Goal: Use online tool/utility

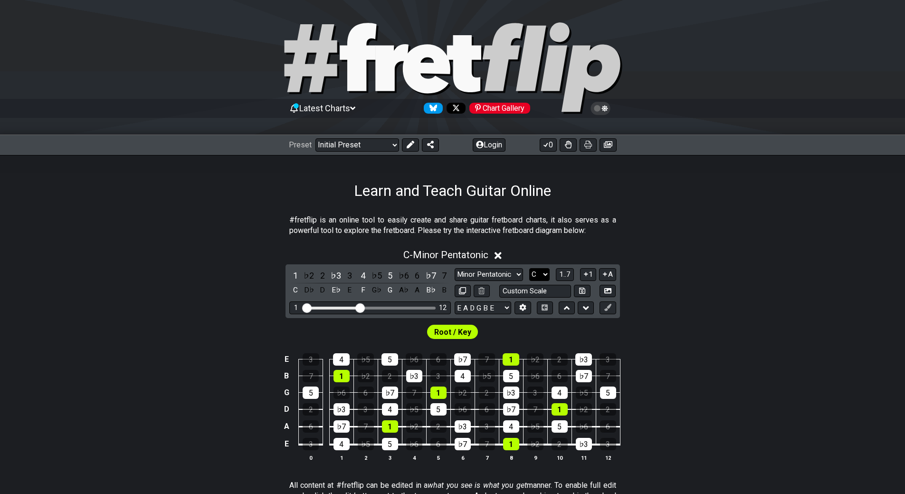
click at [541, 274] on select "A♭ A A♯ B♭ B C C♯ D♭ D D♯ E♭ E F F♯ G♭ G G♯" at bounding box center [539, 274] width 20 height 13
select select "C#"
click at [529, 268] on select "A♭ A A♯ B♭ B C C♯ D♭ D D♯ E♭ E F F♯ G♭ G G♯" at bounding box center [539, 274] width 20 height 13
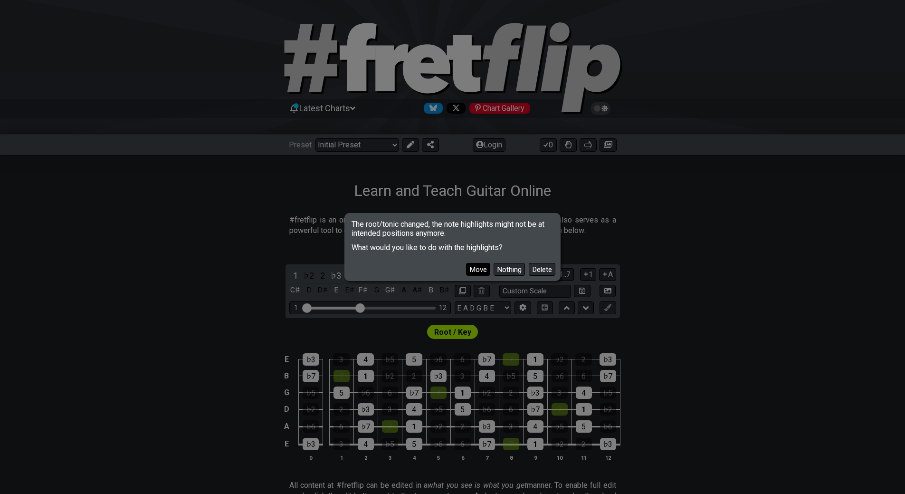
click at [487, 271] on button "Move" at bounding box center [478, 269] width 24 height 13
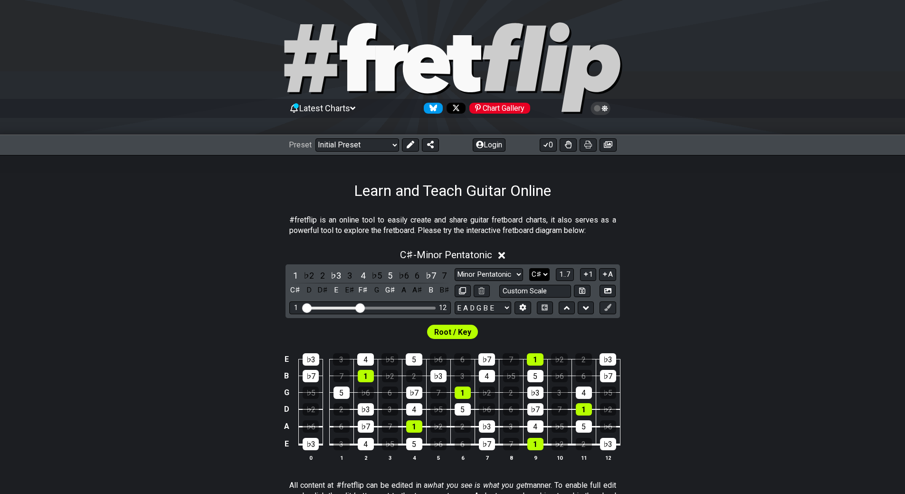
click at [535, 273] on select "A♭ A A♯ B♭ B C C♯ D♭ D D♯ E♭ E F F♯ G♭ G G♯" at bounding box center [539, 274] width 20 height 13
click at [694, 223] on section "#fretflip is an online tool to easily create and share guitar fretboard charts,…" at bounding box center [452, 227] width 905 height 33
click at [495, 278] on select "Minor Pentatonic Click to edit Minor Pentatonic Major Pentatonic Minor Blues Ma…" at bounding box center [489, 274] width 68 height 13
select select "Major"
click at [455, 268] on select "Minor Pentatonic Click to edit Minor Pentatonic Major Pentatonic Minor Blues Ma…" at bounding box center [489, 274] width 68 height 13
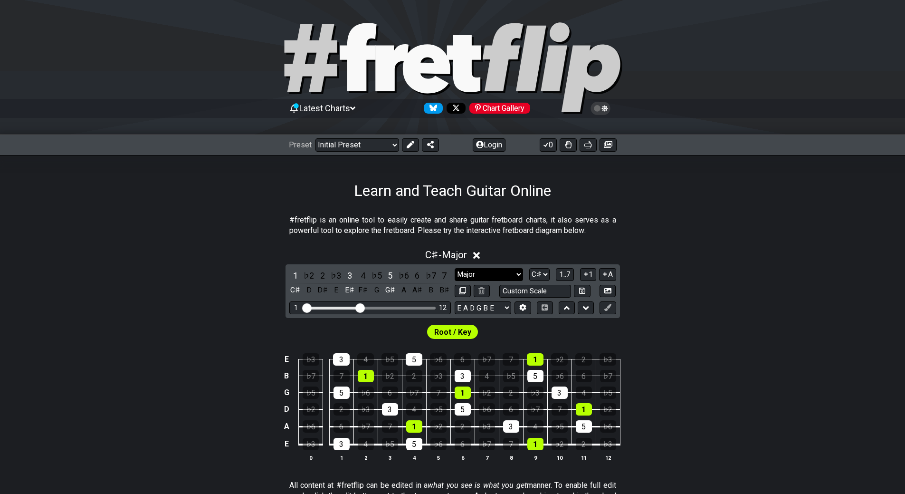
click at [486, 278] on select "Minor Pentatonic Click to edit Minor Pentatonic Major Pentatonic Minor Blues Ma…" at bounding box center [489, 274] width 68 height 13
click at [538, 273] on select "A♭ A A♯ B♭ B C C♯ D♭ D D♯ E♭ E F F♯ G♭ G G♯" at bounding box center [539, 274] width 20 height 13
click at [529, 268] on select "A♭ A A♯ B♭ B C C♯ D♭ D D♯ E♭ E F F♯ G♭ G G♯" at bounding box center [539, 274] width 20 height 13
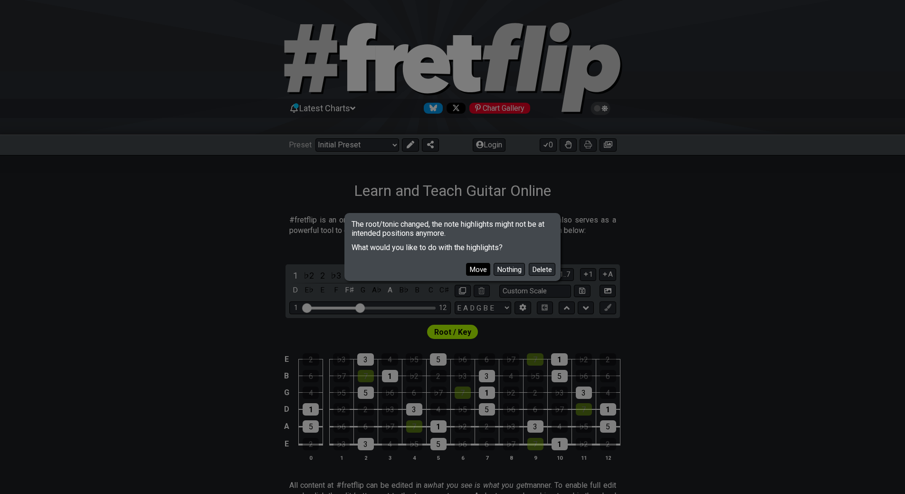
click at [480, 270] on button "Move" at bounding box center [478, 269] width 24 height 13
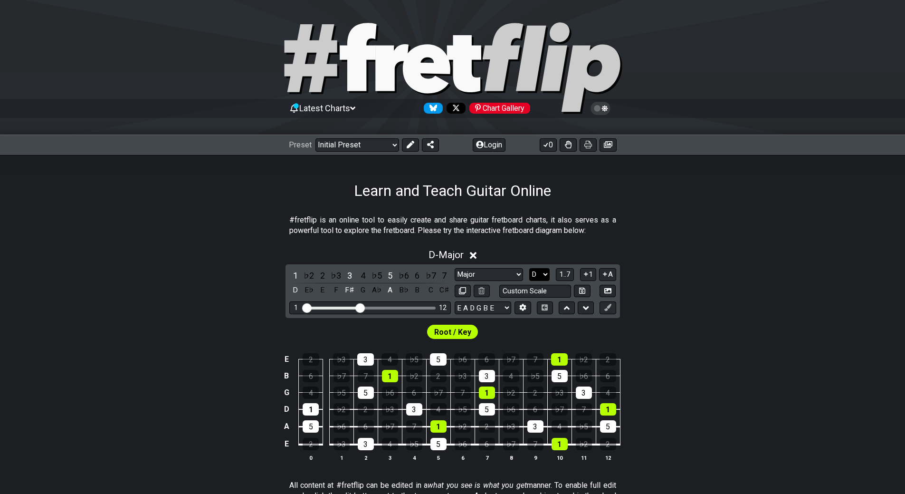
click at [536, 272] on select "A♭ A A♯ B♭ B C C♯ D♭ D D♯ E♭ E F F♯ G♭ G G♯" at bounding box center [539, 274] width 20 height 13
click at [529, 268] on select "A♭ A A♯ B♭ B C C♯ D♭ D D♯ E♭ E F F♯ G♭ G G♯" at bounding box center [539, 274] width 20 height 13
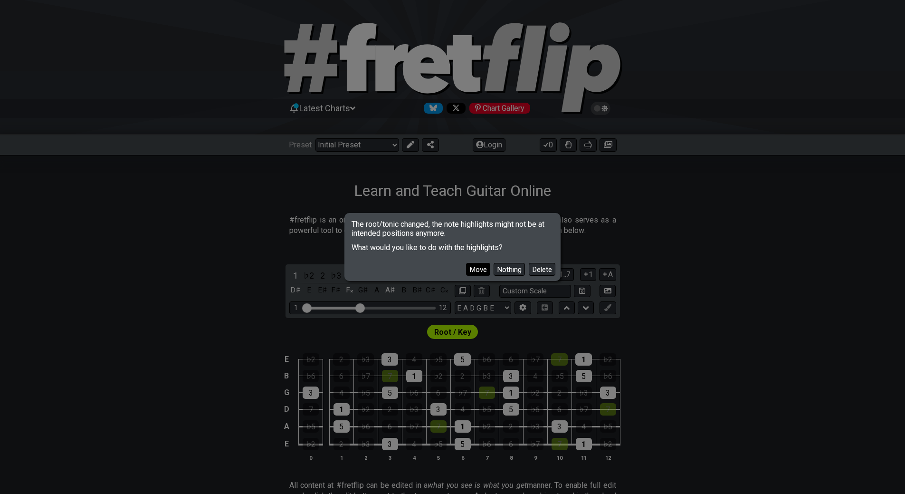
click at [485, 267] on button "Move" at bounding box center [478, 269] width 24 height 13
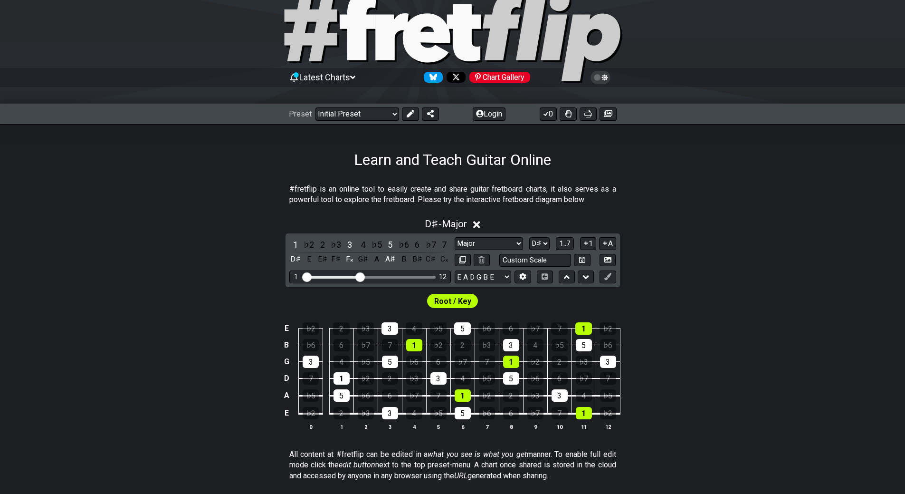
scroll to position [48, 0]
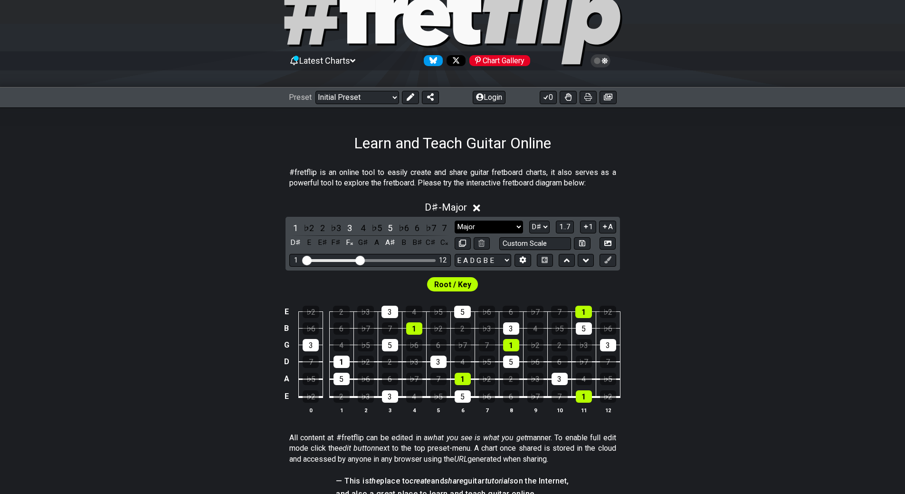
click at [486, 225] on select "Minor Pentatonic Click to edit Minor Pentatonic Major Pentatonic Minor Blues Ma…" at bounding box center [489, 226] width 68 height 13
click at [530, 226] on select "A♭ A A♯ B♭ B C C♯ D♭ D D♯ E♭ E F F♯ G♭ G G♯" at bounding box center [539, 226] width 20 height 13
select select "D"
click at [529, 220] on select "A♭ A A♯ B♭ B C C♯ D♭ D D♯ E♭ E F F♯ G♭ G G♯" at bounding box center [539, 226] width 20 height 13
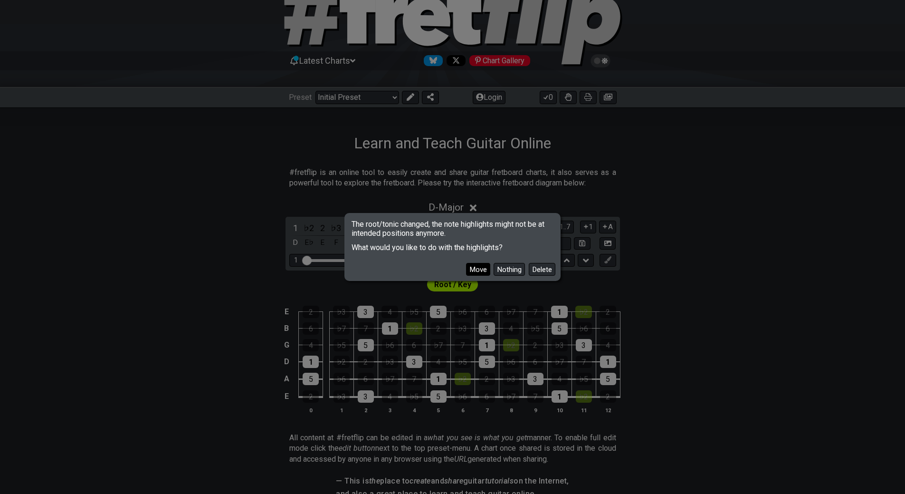
click at [483, 269] on button "Move" at bounding box center [478, 269] width 24 height 13
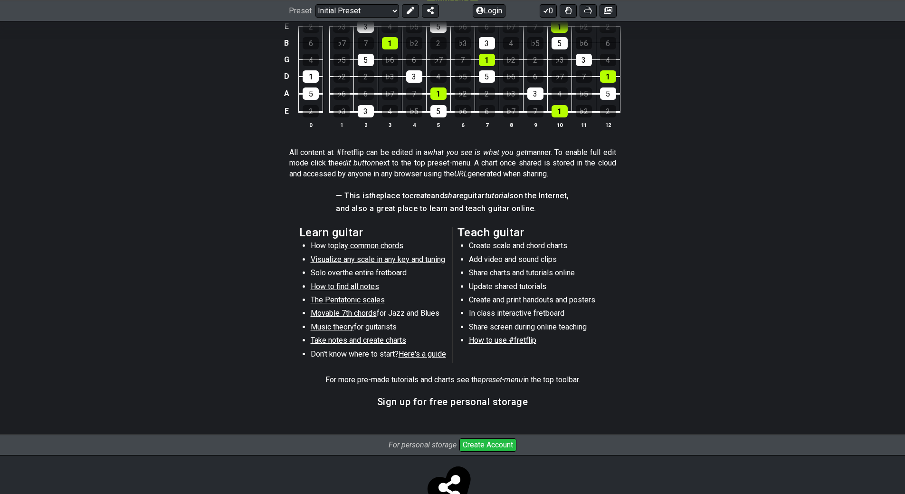
scroll to position [368, 0]
